Goal: Task Accomplishment & Management: Complete application form

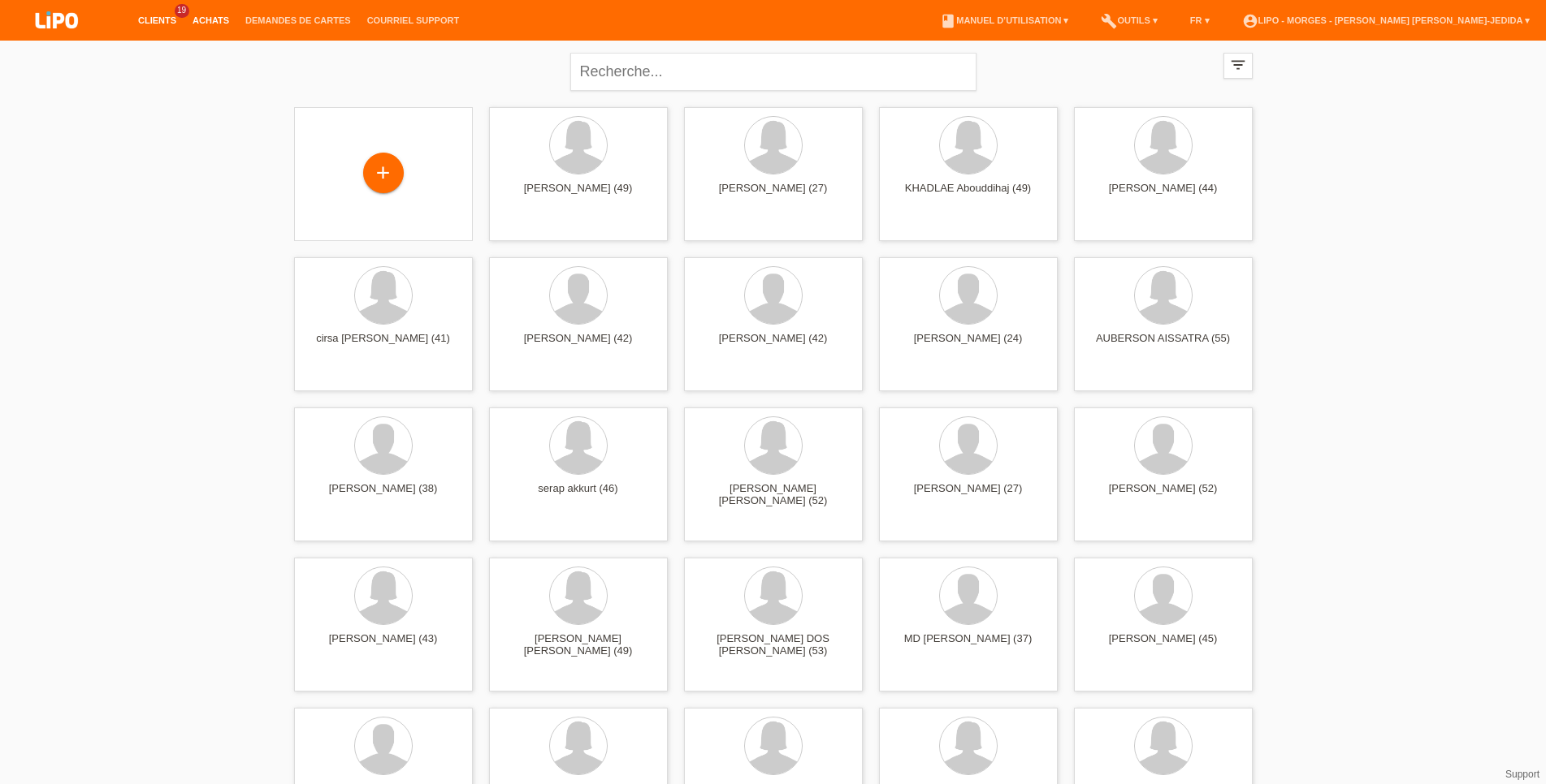
click at [218, 21] on link "Achats" at bounding box center [211, 20] width 53 height 9
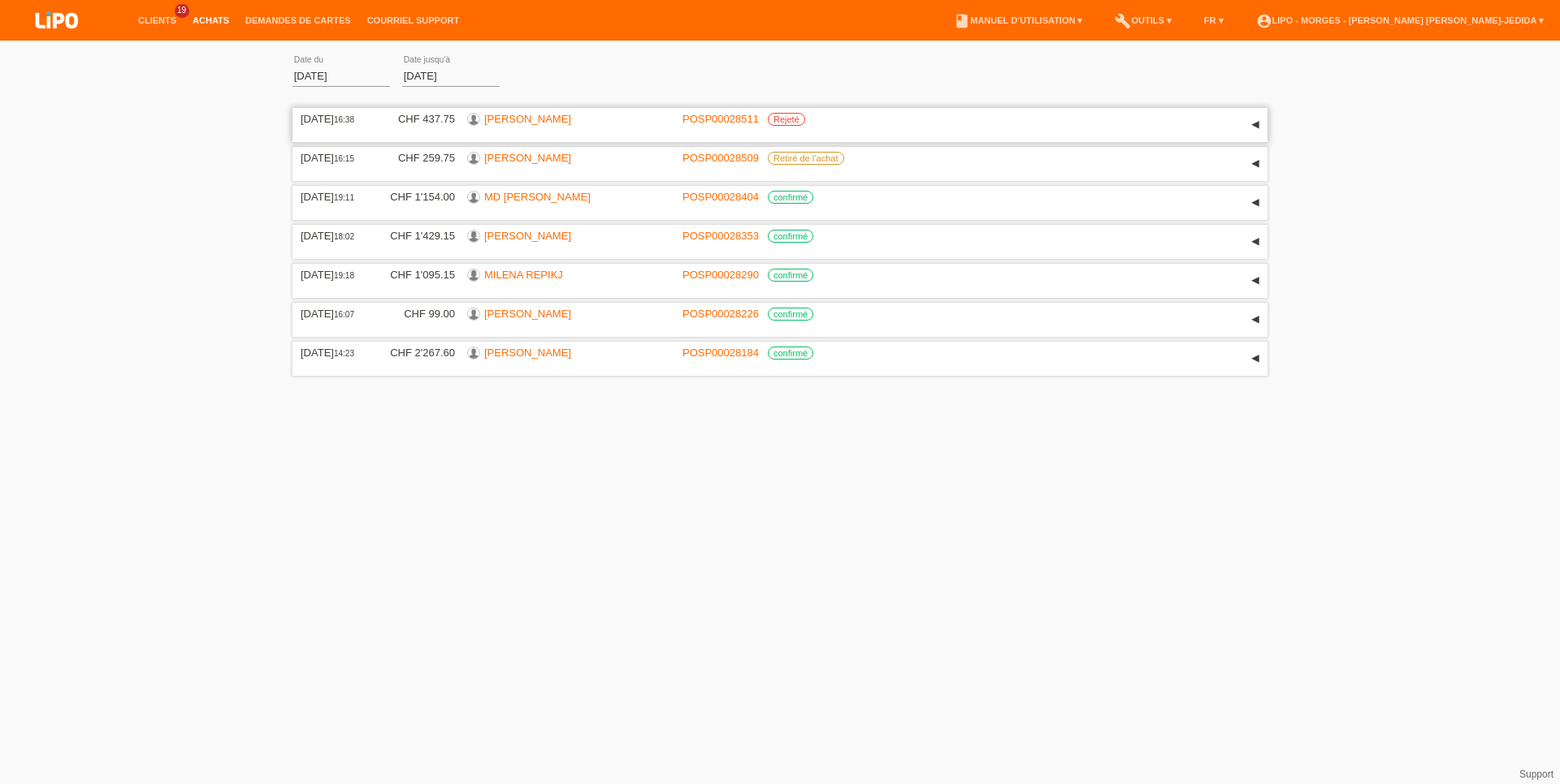
click at [520, 122] on link "[PERSON_NAME]" at bounding box center [528, 118] width 87 height 12
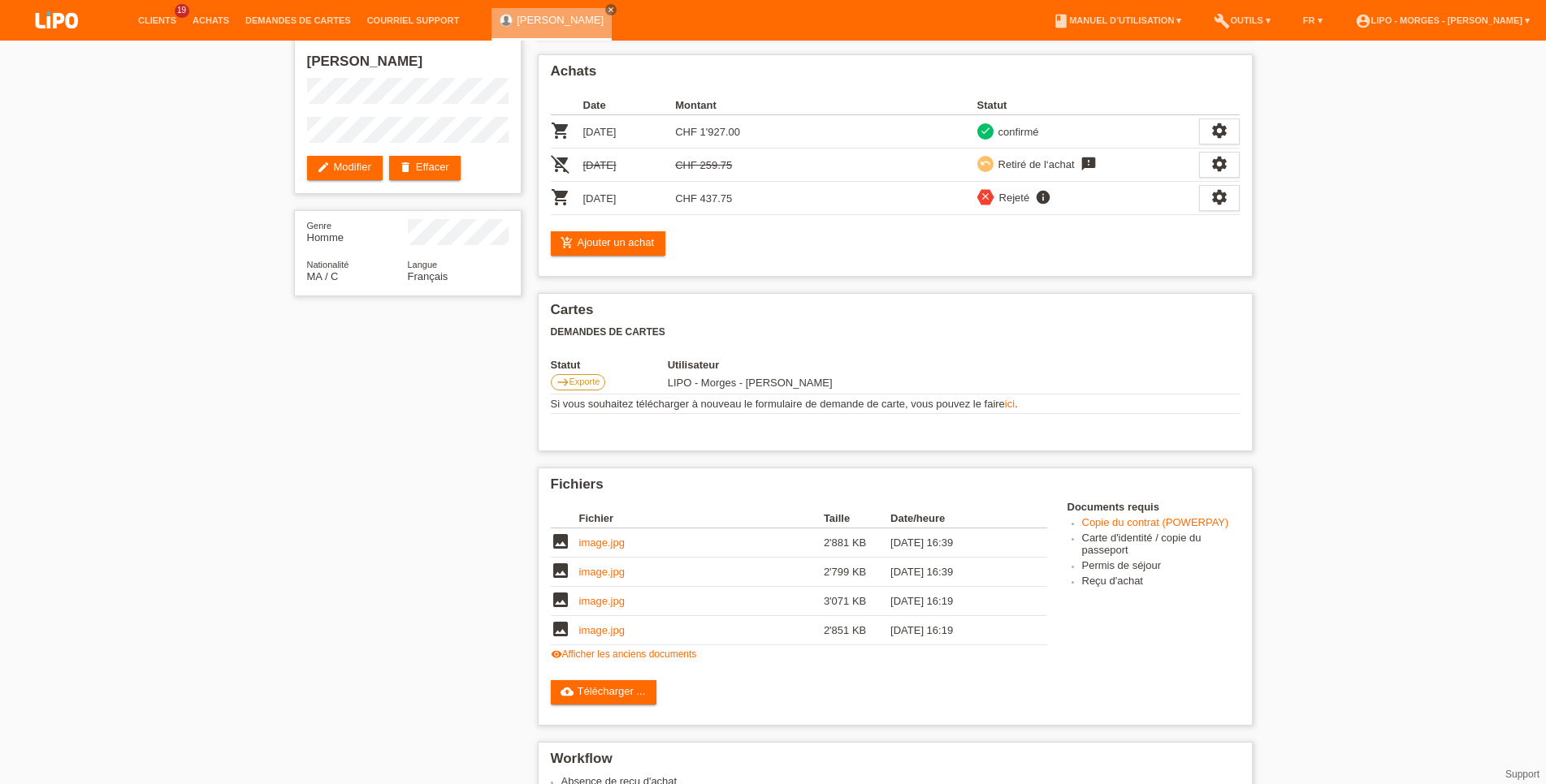
scroll to position [82, 0]
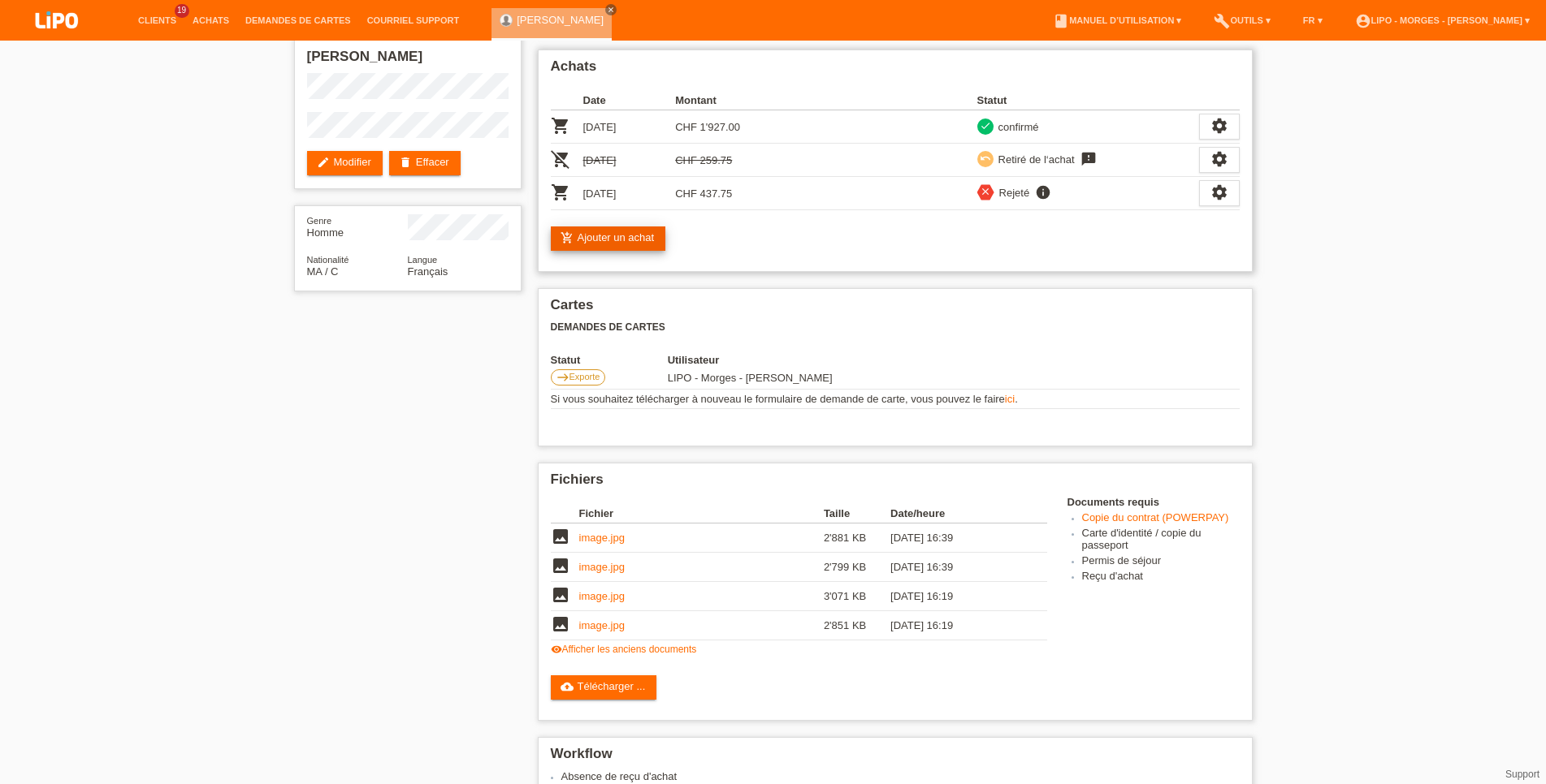
click at [628, 243] on link "add_shopping_cart Ajouter un achat" at bounding box center [608, 239] width 116 height 25
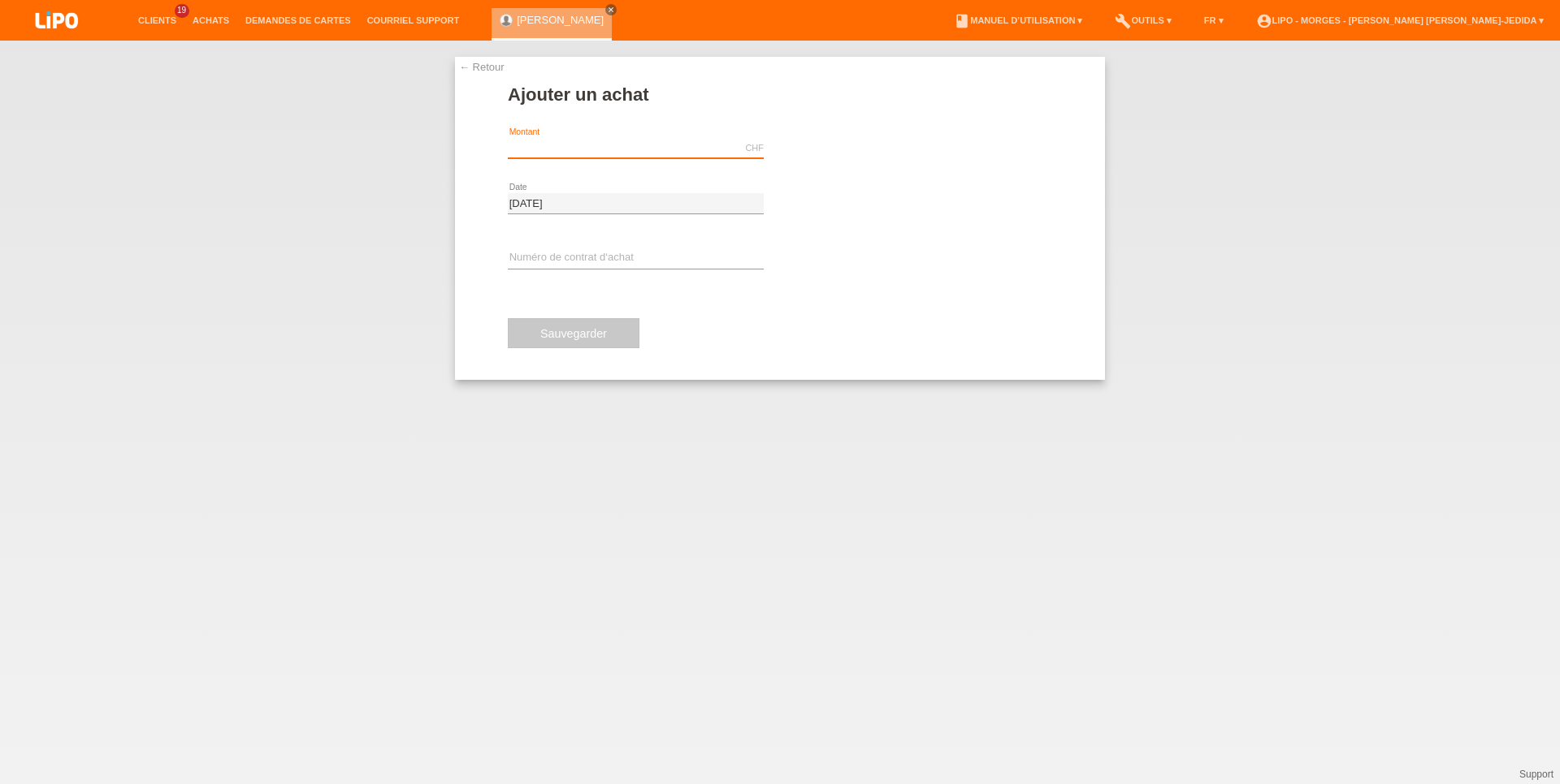
click at [528, 145] on input "text" at bounding box center [636, 148] width 256 height 20
type input "437.75"
click at [911, 154] on span "Effectuer l’autorisation" at bounding box center [861, 148] width 104 height 12
click at [607, 257] on input "text" at bounding box center [636, 258] width 256 height 20
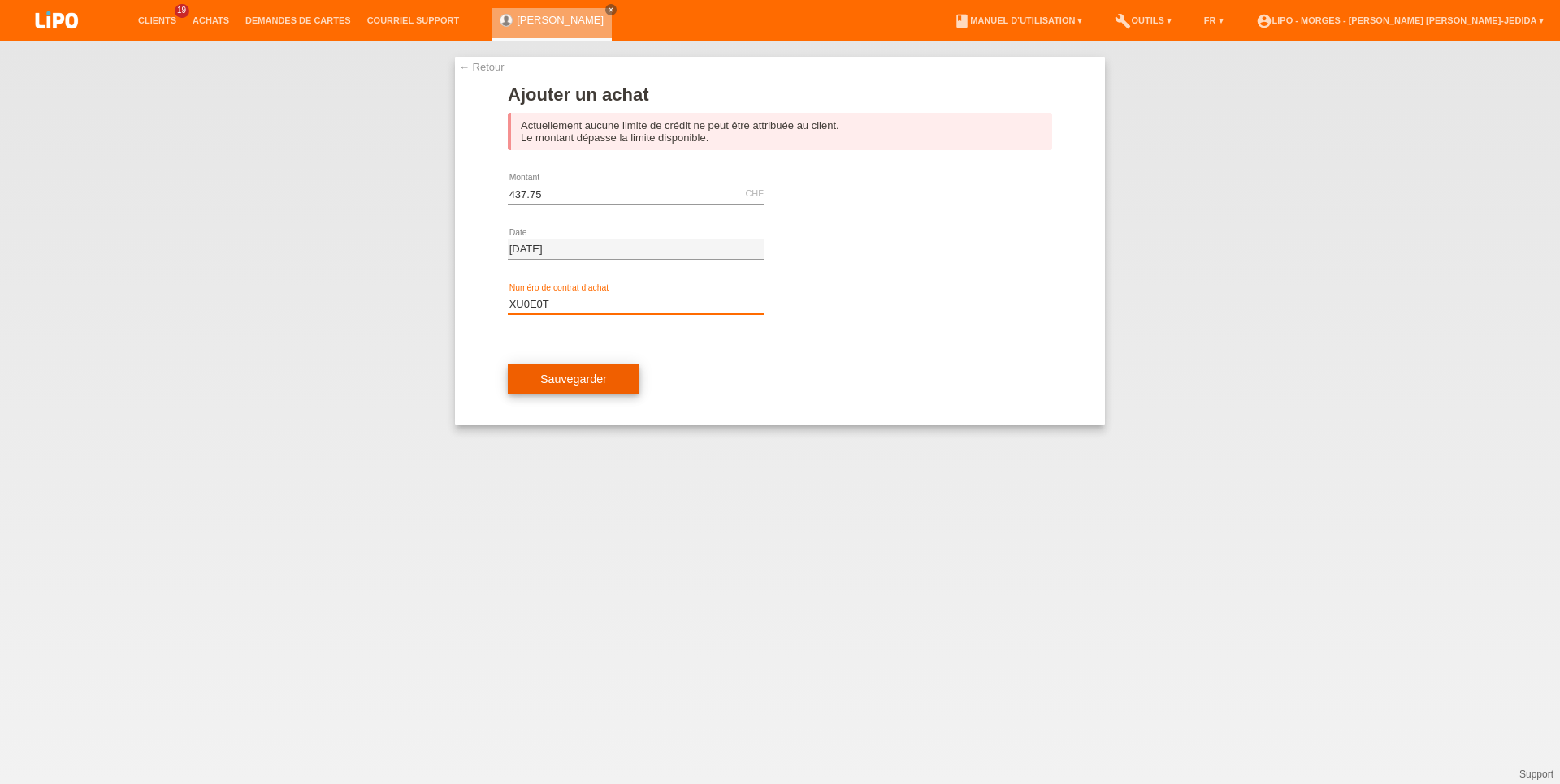
type input "XU0E0T"
click at [548, 383] on span "Sauvegarder" at bounding box center [573, 380] width 66 height 13
click at [471, 66] on link "← Retour" at bounding box center [482, 66] width 45 height 12
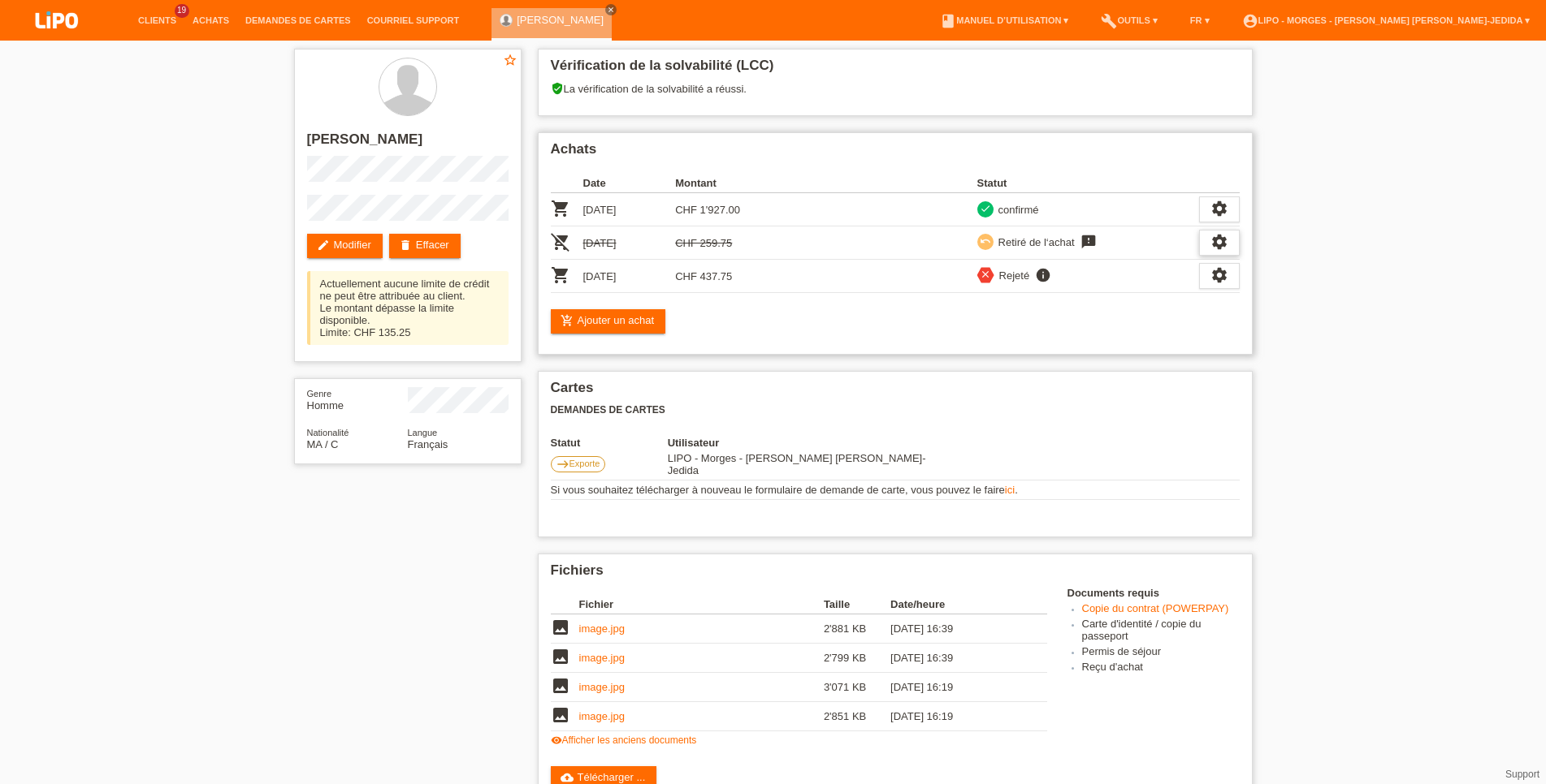
click at [1214, 242] on icon "settings" at bounding box center [1219, 241] width 18 height 18
click at [1089, 237] on td "undo Retiré de l‘achat feedback MODIFICATION" at bounding box center [1088, 242] width 222 height 33
click at [1088, 240] on icon "feedback" at bounding box center [1088, 241] width 20 height 16
click at [999, 253] on div "undo Retiré de l‘achat feedback MODIFICATION" at bounding box center [1088, 243] width 222 height 19
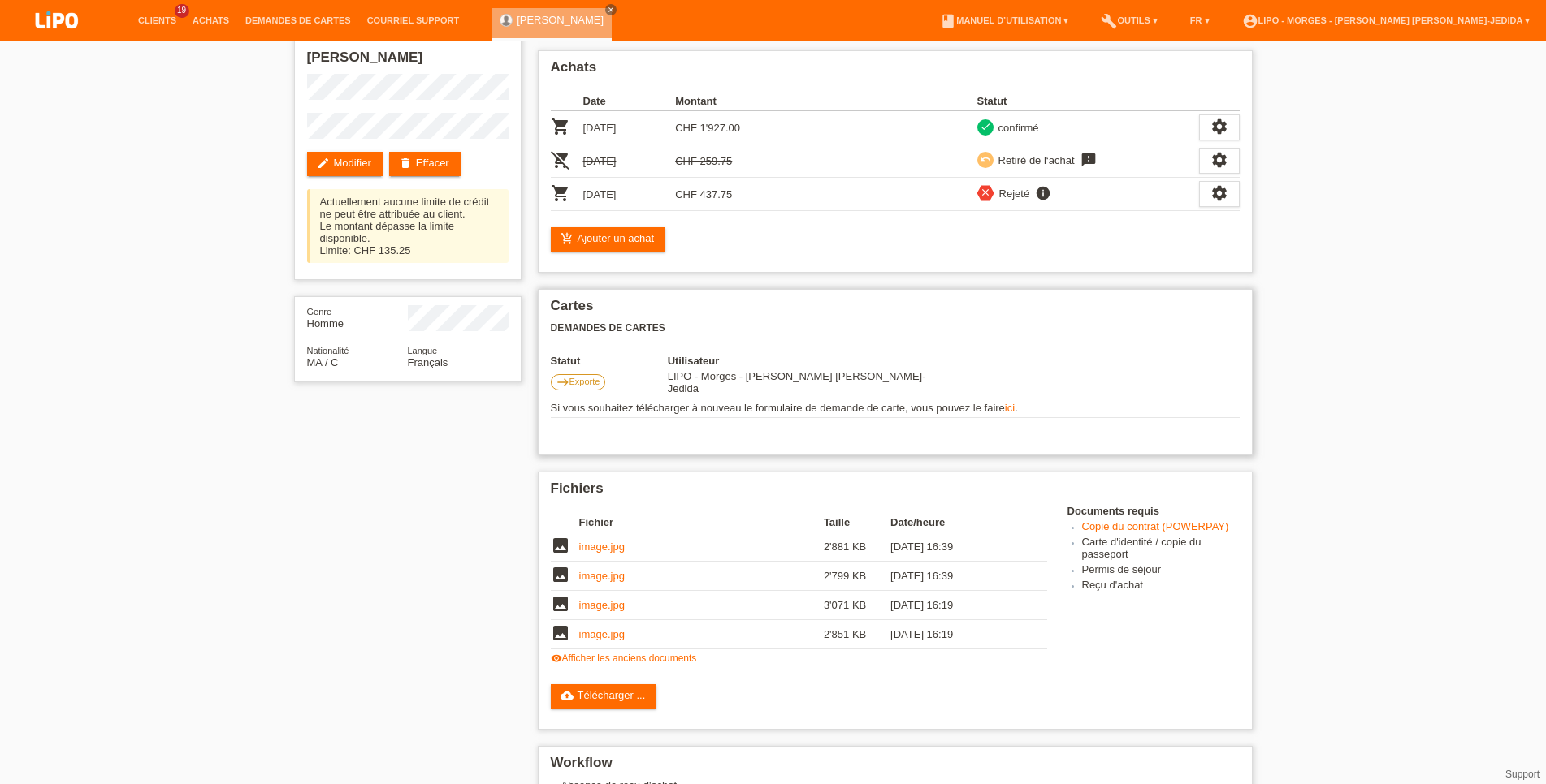
scroll to position [82, 0]
click at [639, 699] on link "cloud_upload Télécharger ..." at bounding box center [603, 696] width 106 height 25
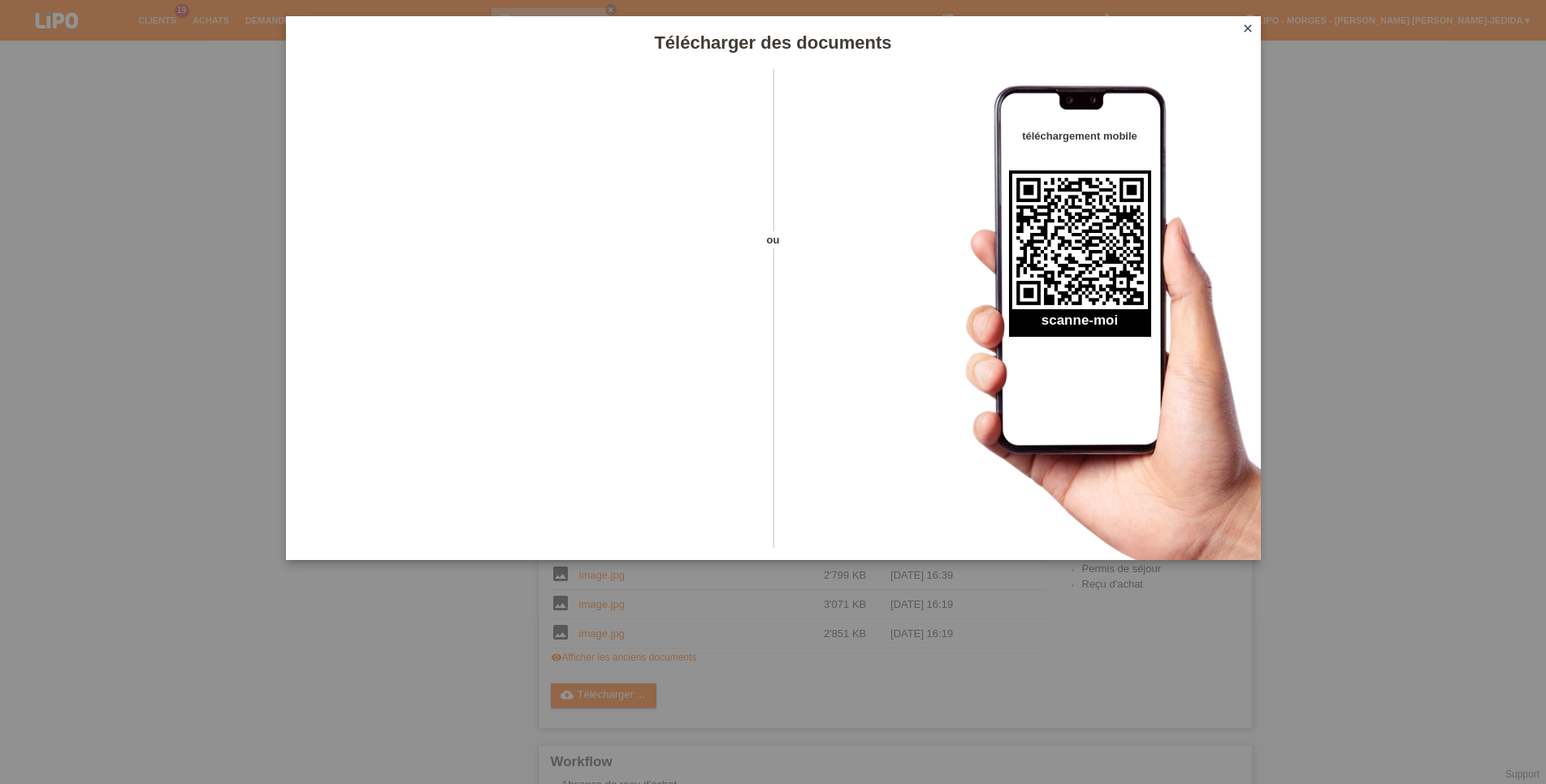
click at [1247, 32] on icon "close" at bounding box center [1248, 28] width 13 height 13
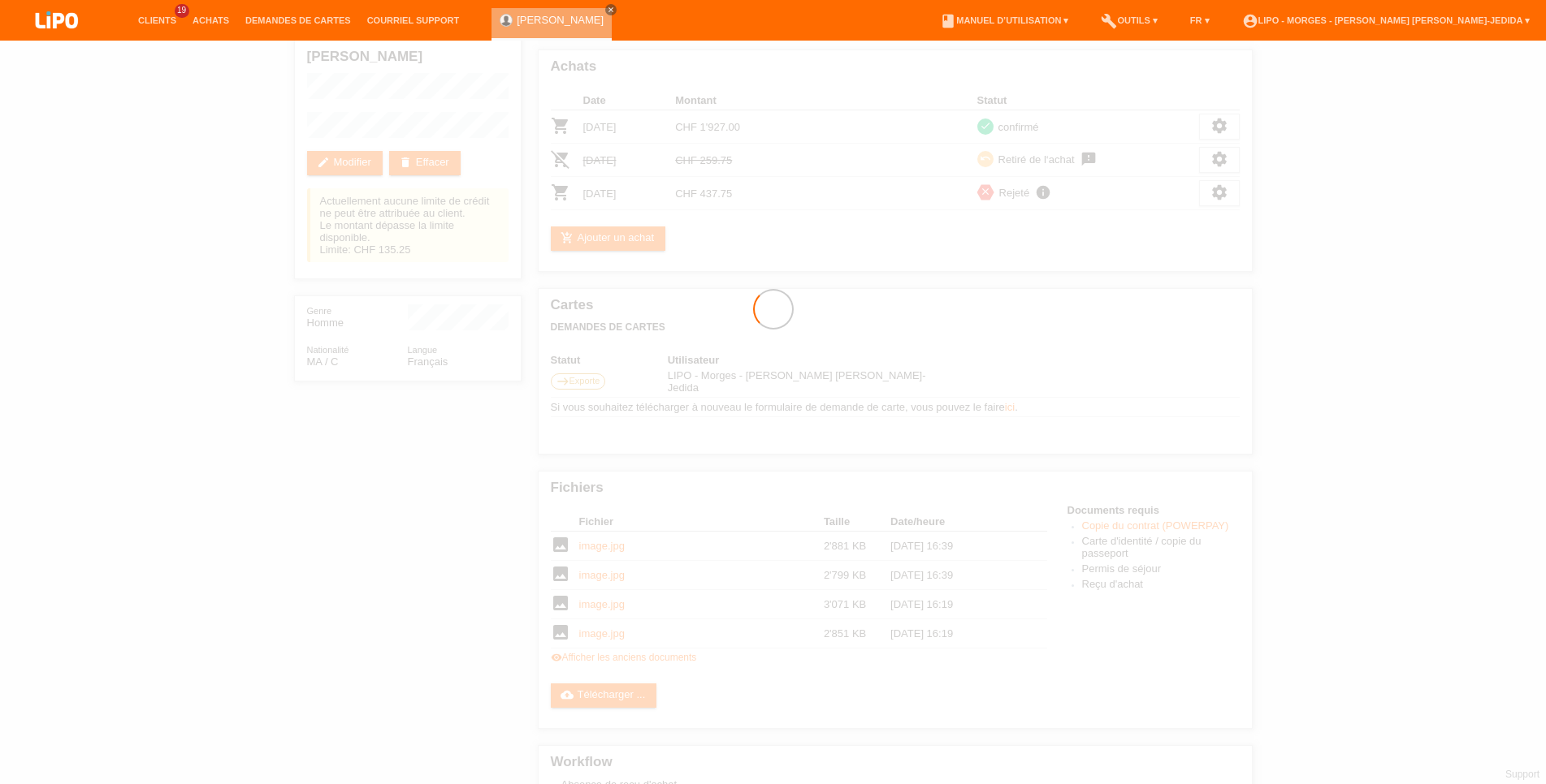
scroll to position [106, 0]
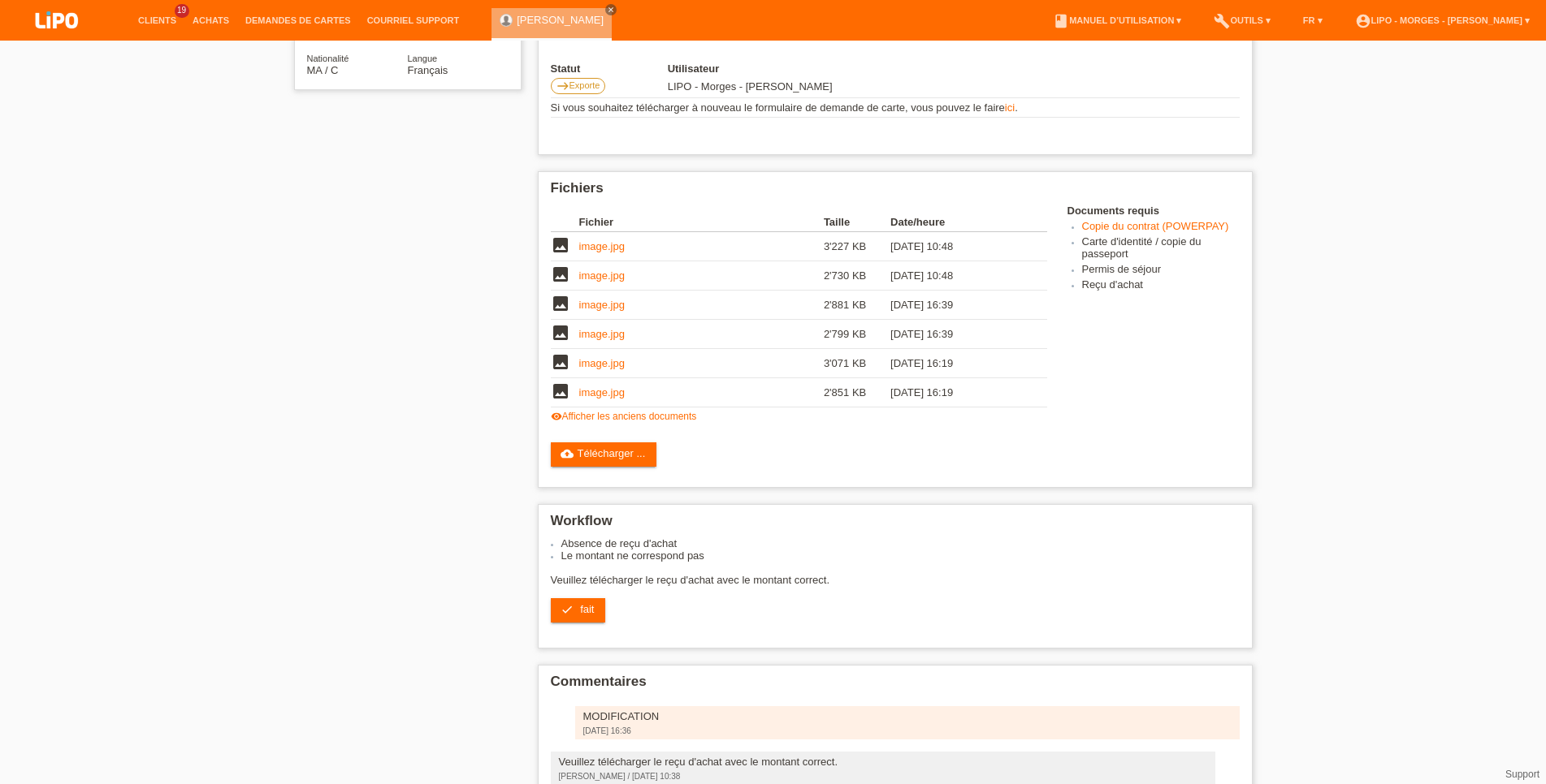
scroll to position [486, 0]
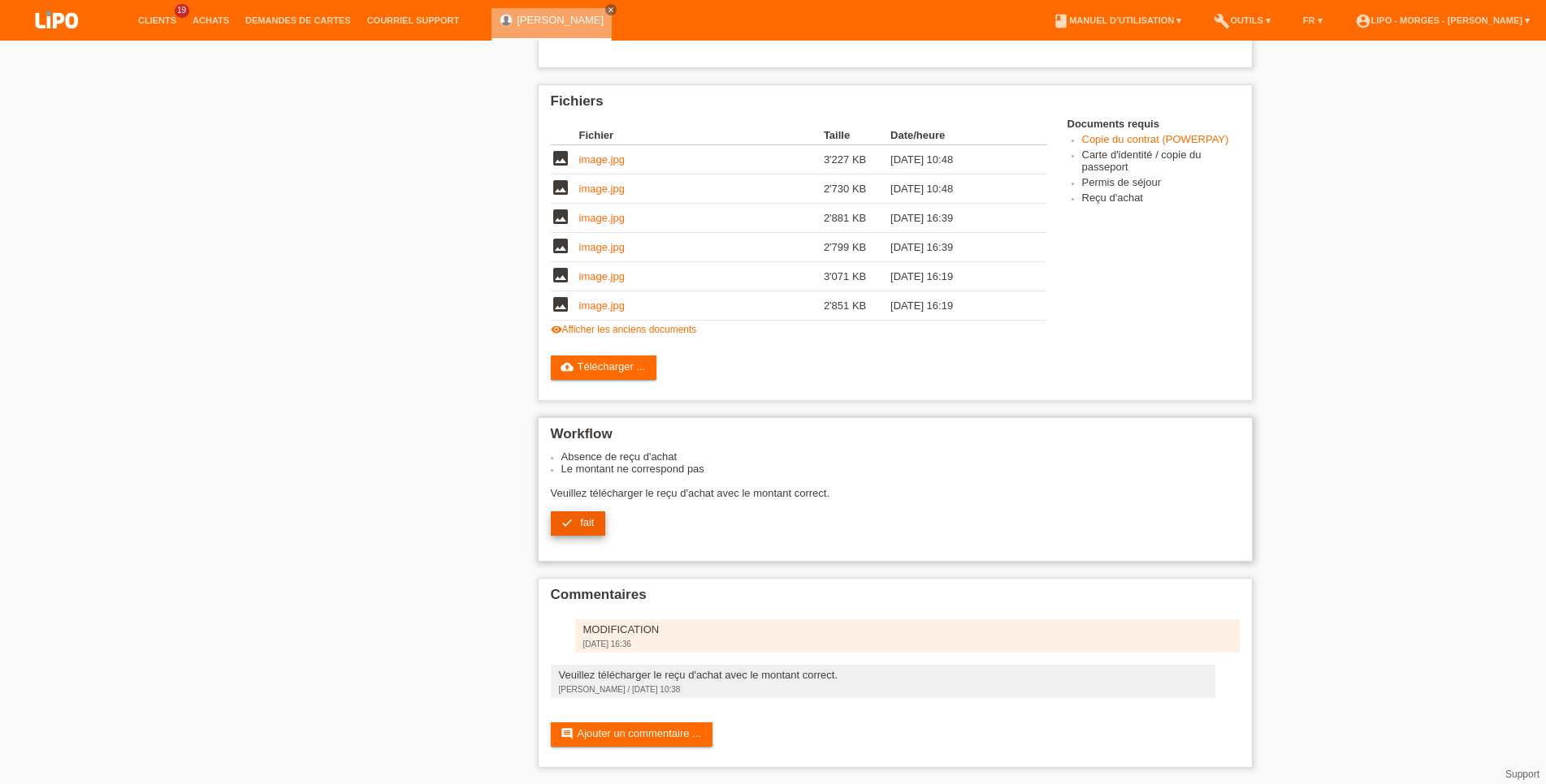
click at [596, 512] on link "check fait" at bounding box center [578, 524] width 55 height 25
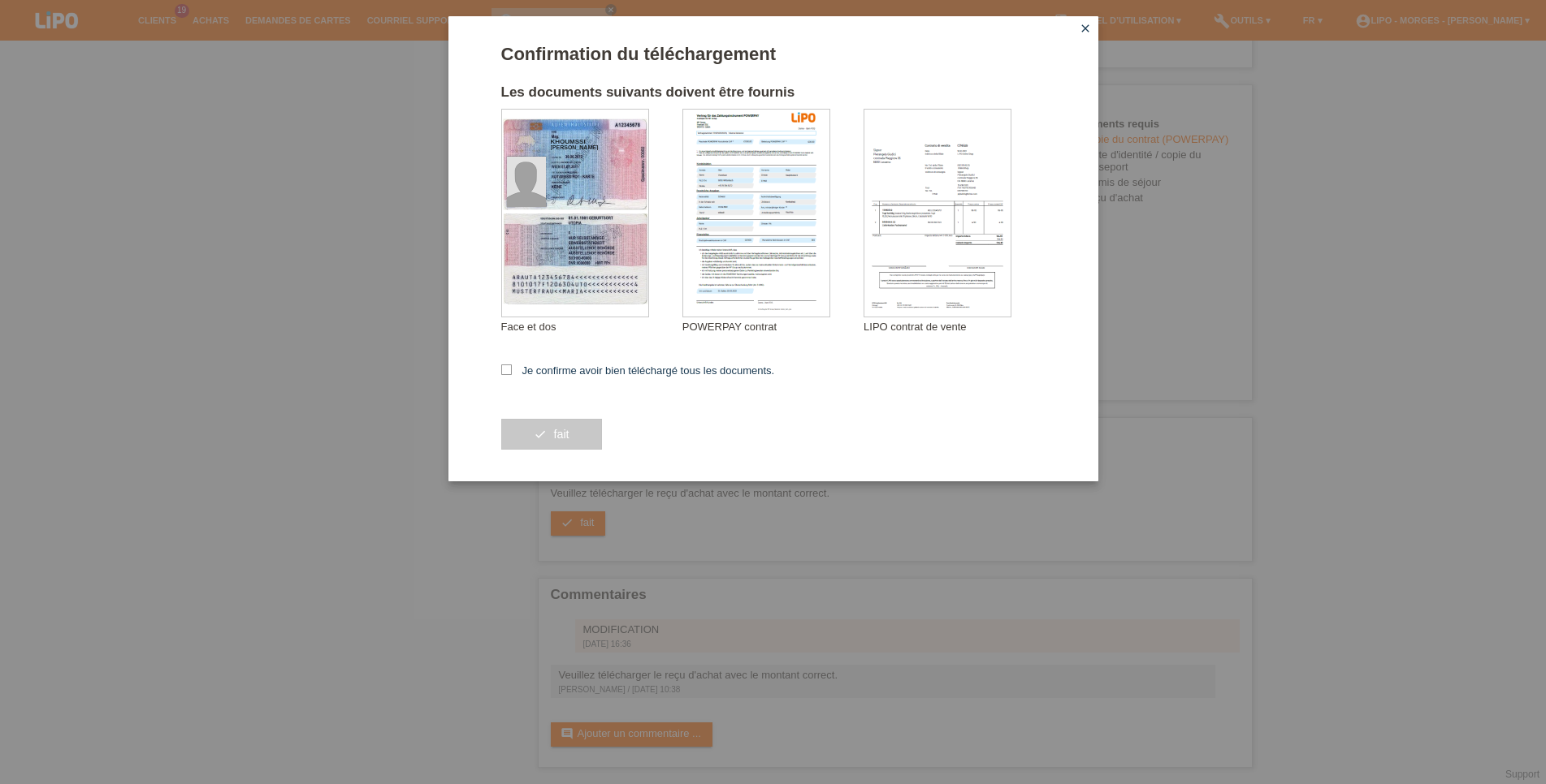
click at [591, 365] on form "Confirmation du téléchargement Les documents suivants doivent être fournis KHOU…" at bounding box center [773, 262] width 545 height 437
click at [596, 372] on label "Je confirme avoir bien téléchargé tous les documents." at bounding box center [638, 370] width 274 height 12
click at [512, 372] on input "Je confirme avoir bien téléchargé tous les documents." at bounding box center [506, 369] width 10 height 10
checkbox input "true"
click at [561, 433] on span "fait" at bounding box center [561, 435] width 15 height 13
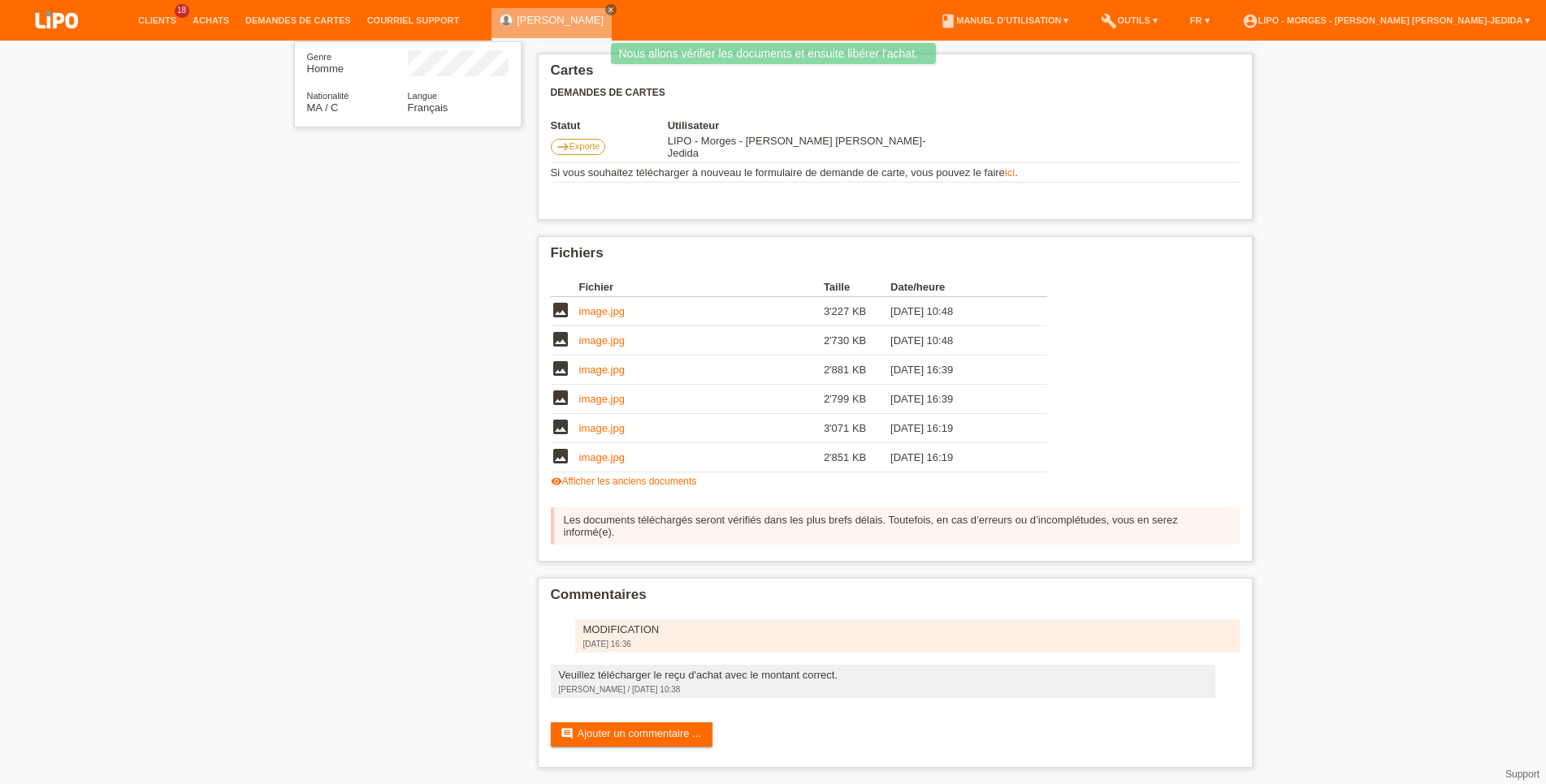
scroll to position [349, 0]
